Goal: Task Accomplishment & Management: Manage account settings

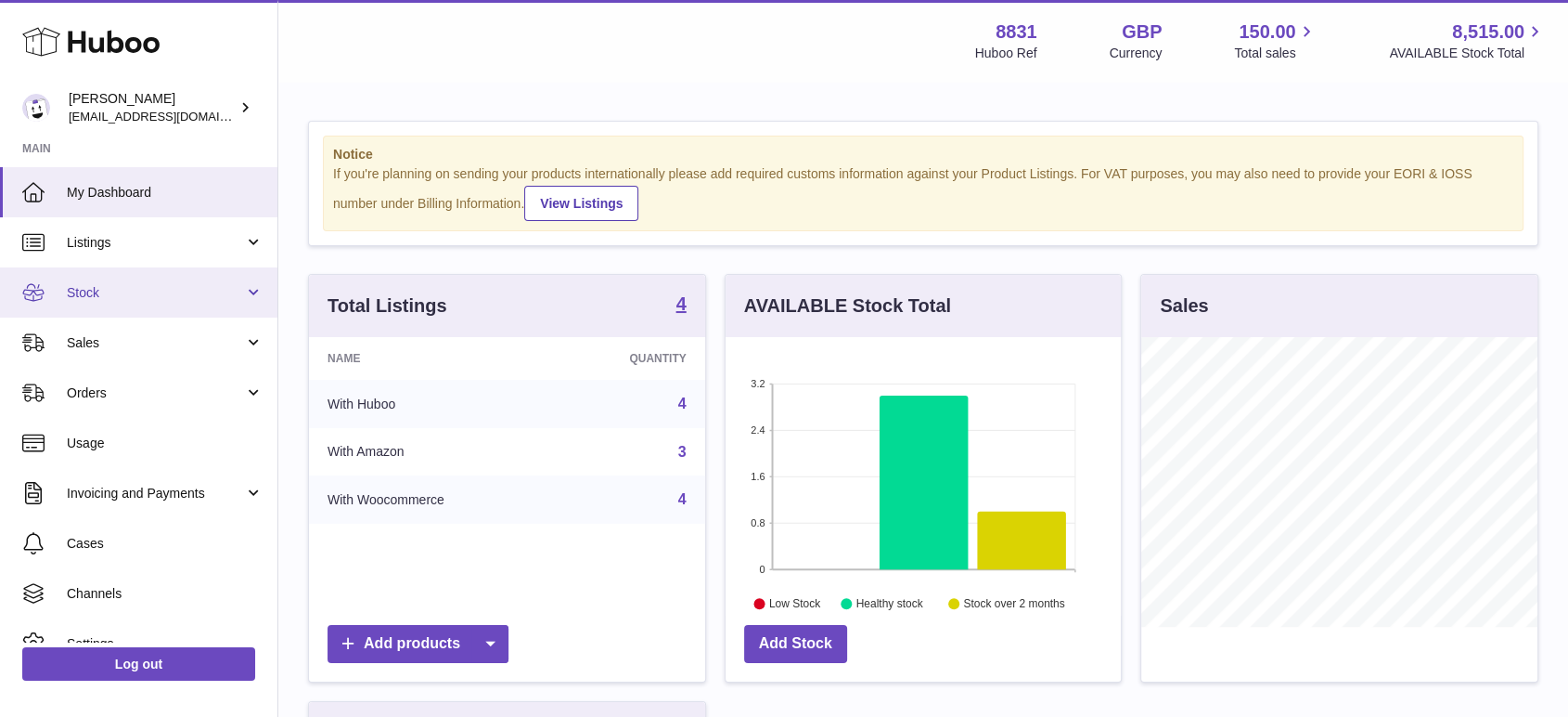
scroll to position [290, 395]
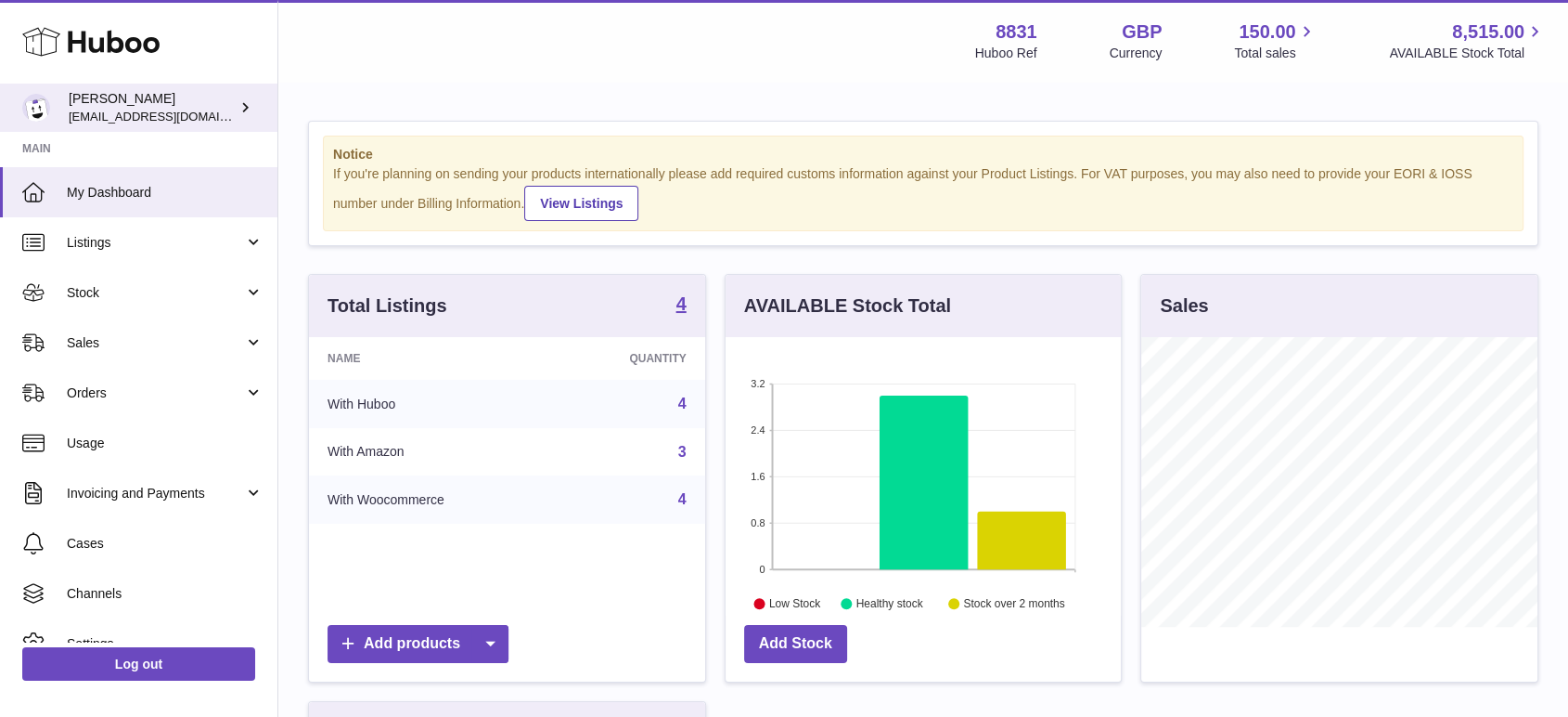
click at [138, 102] on div "[PERSON_NAME] [EMAIL_ADDRESS][DOMAIN_NAME]" at bounding box center [153, 108] width 167 height 36
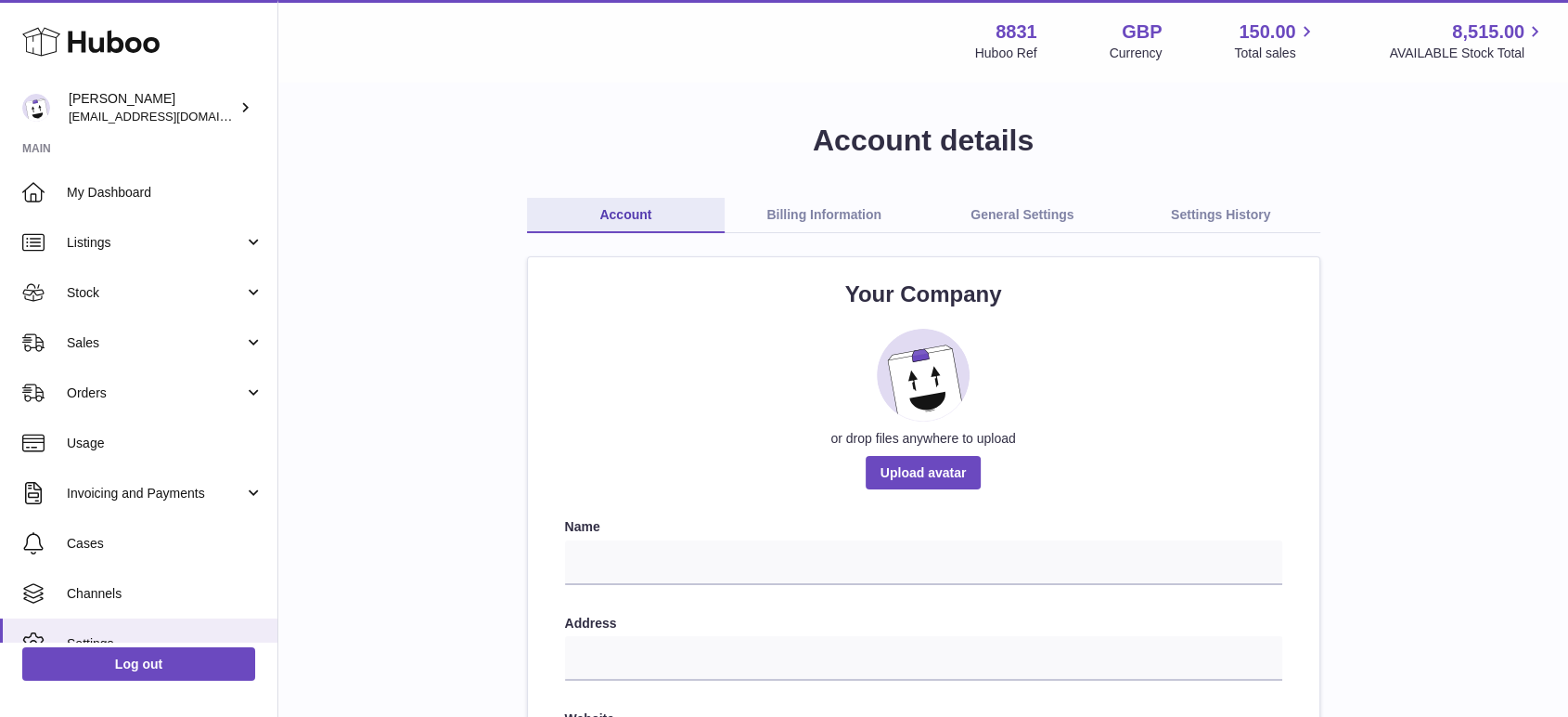
click at [802, 215] on link "Billing Information" at bounding box center [823, 215] width 199 height 36
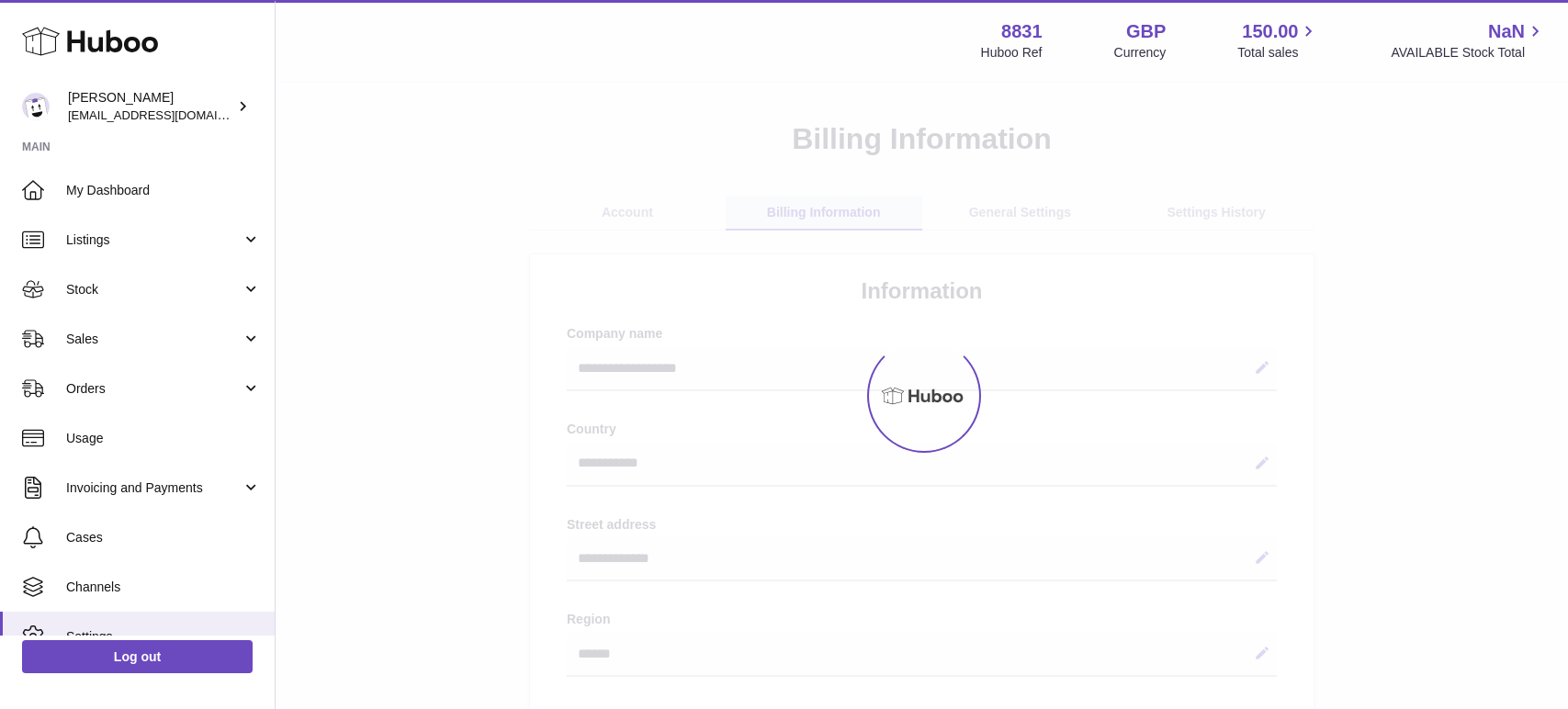
select select "**"
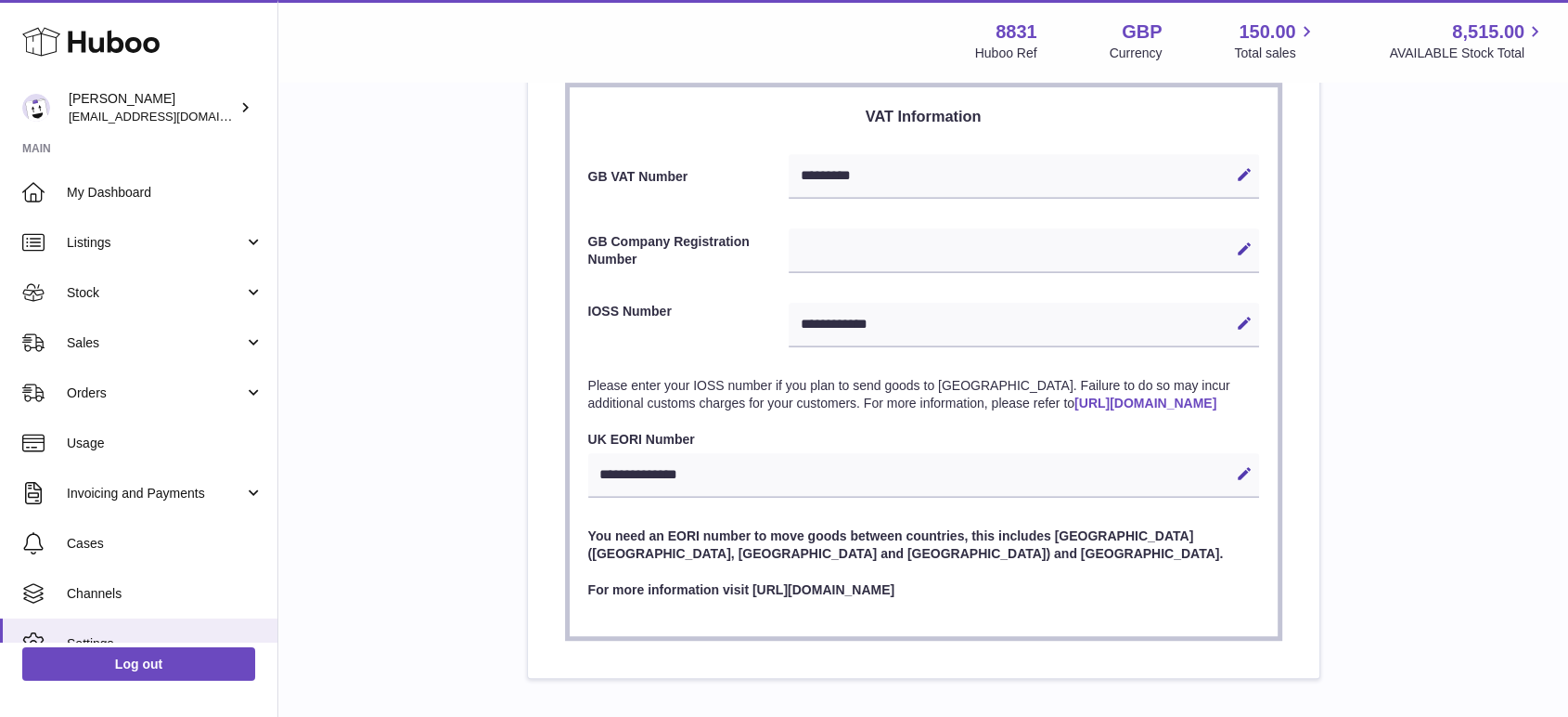
scroll to position [947, 0]
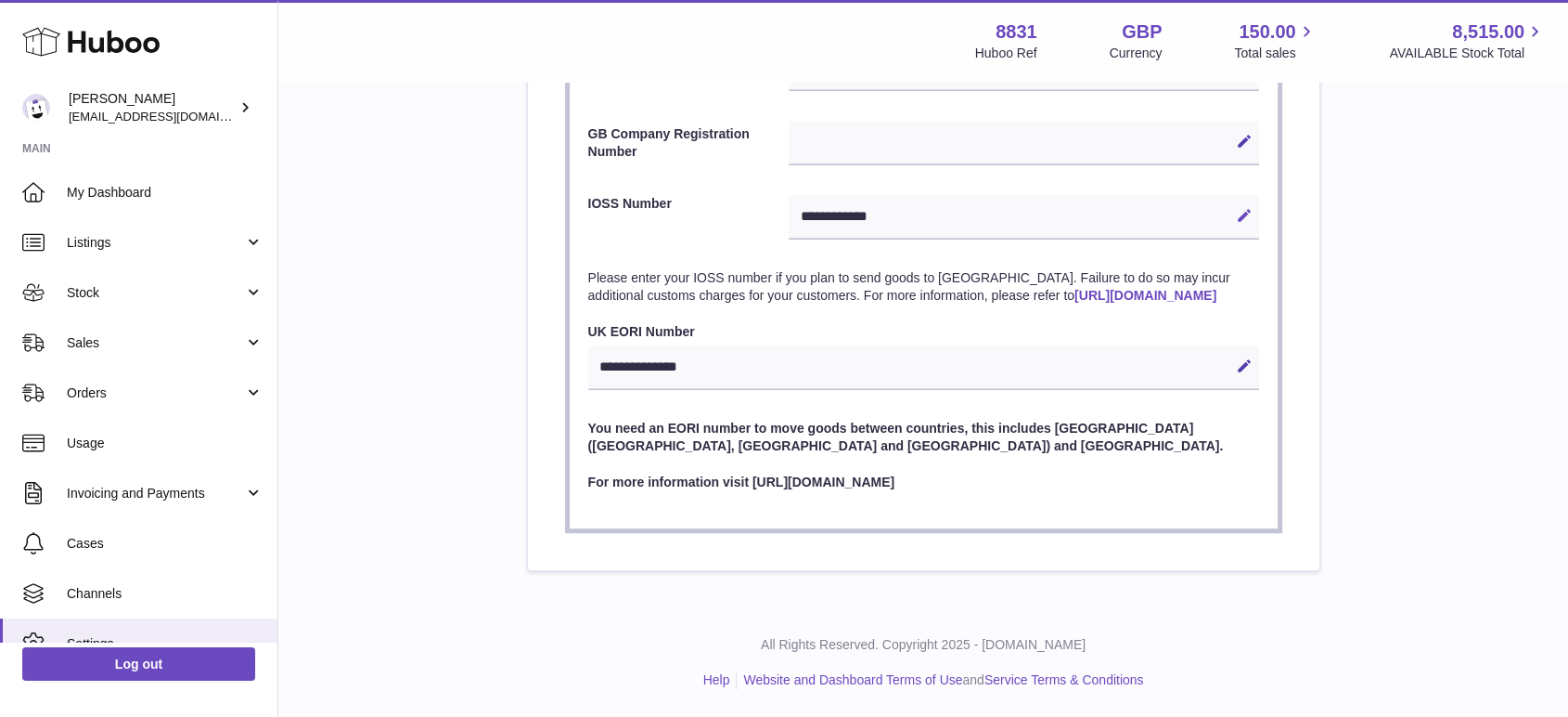
click at [1242, 207] on icon at bounding box center [1244, 215] width 16 height 16
click at [1211, 207] on icon at bounding box center [1214, 215] width 16 height 16
click at [1244, 207] on icon at bounding box center [1244, 215] width 16 height 16
click at [1210, 207] on icon at bounding box center [1214, 215] width 16 height 16
click at [1243, 207] on icon at bounding box center [1244, 215] width 16 height 16
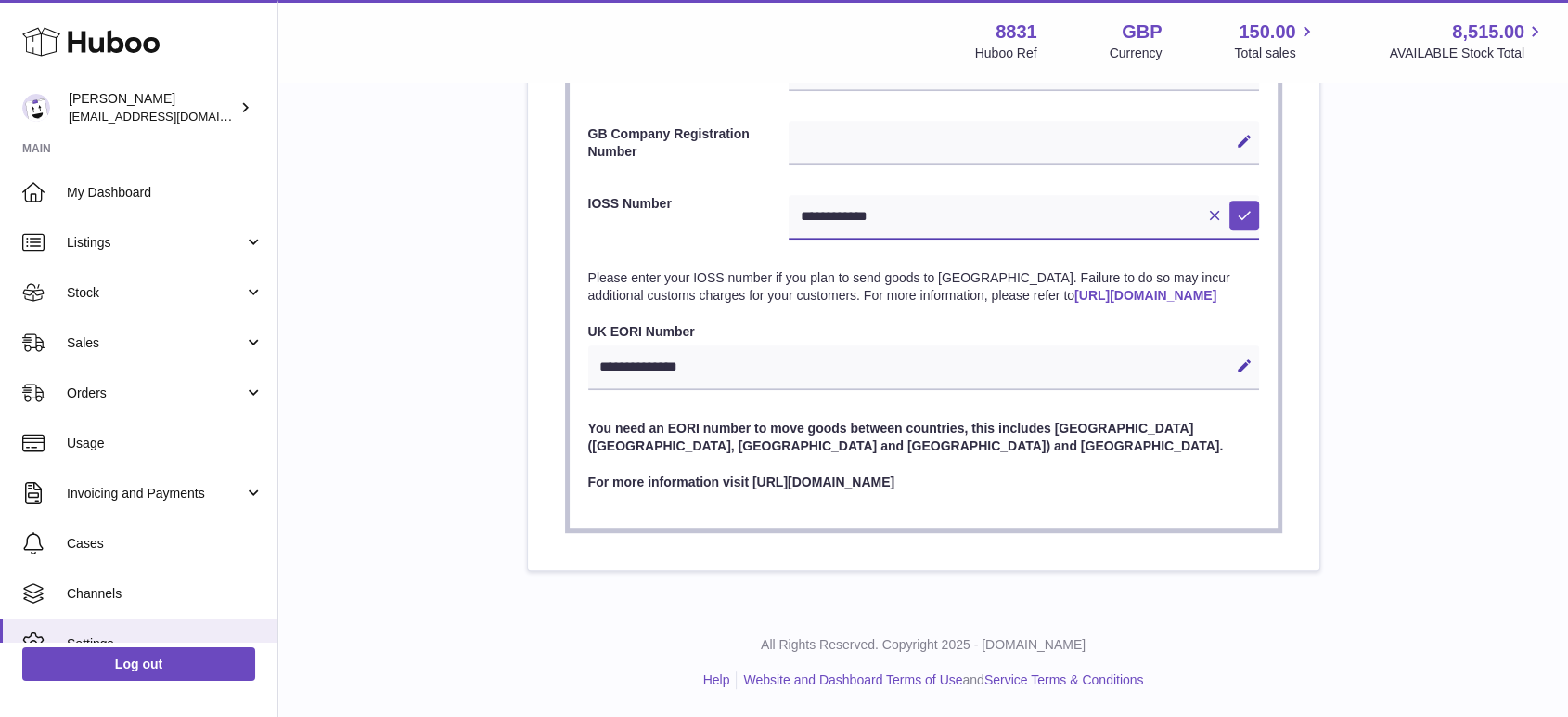
drag, startPoint x: 1097, startPoint y: 197, endPoint x: 325, endPoint y: 186, distance: 772.1
click at [1247, 207] on icon at bounding box center [1244, 215] width 16 height 16
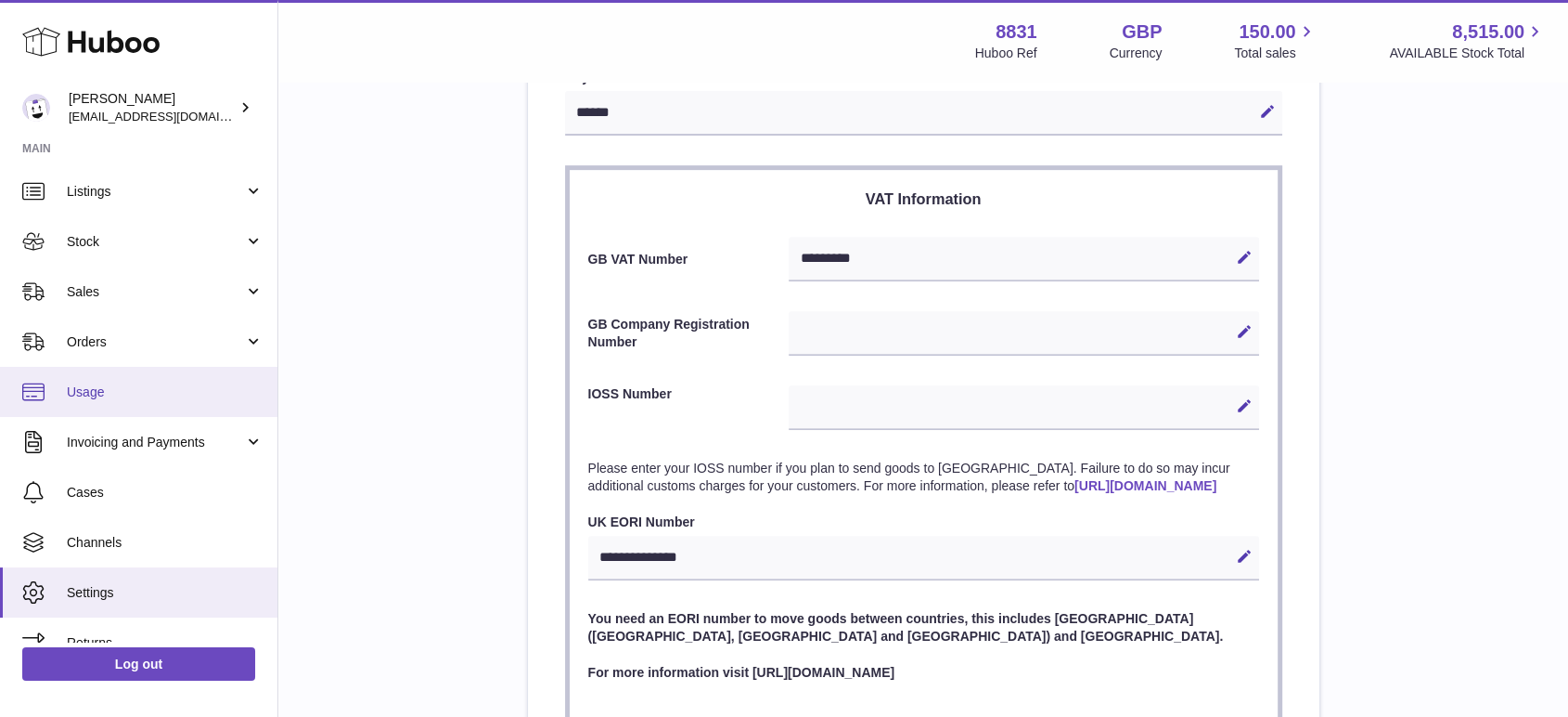
scroll to position [74, 0]
